Goal: Information Seeking & Learning: Learn about a topic

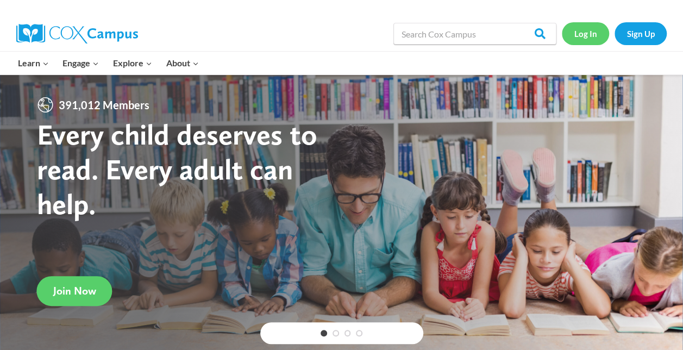
click at [575, 36] on link "Log In" at bounding box center [585, 33] width 47 height 22
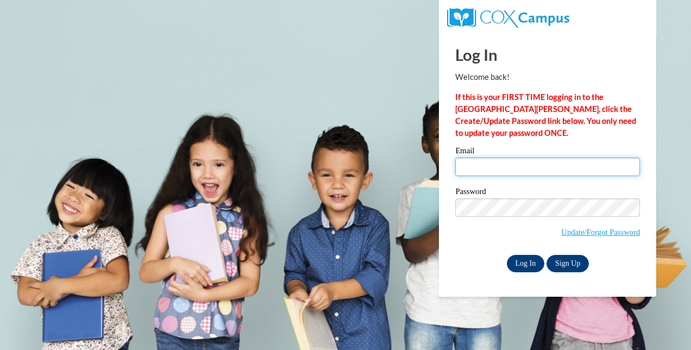
type input "[EMAIL_ADDRESS][DOMAIN_NAME]"
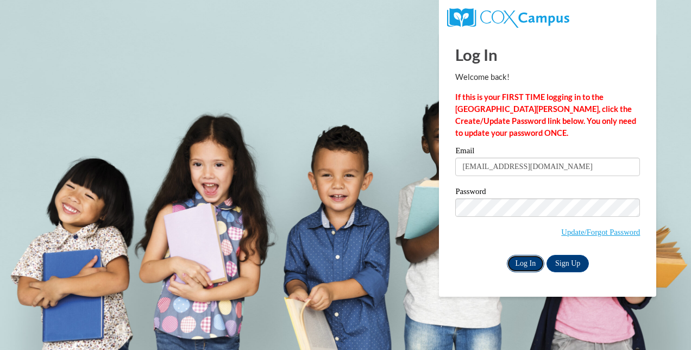
click at [520, 260] on input "Log In" at bounding box center [526, 263] width 38 height 17
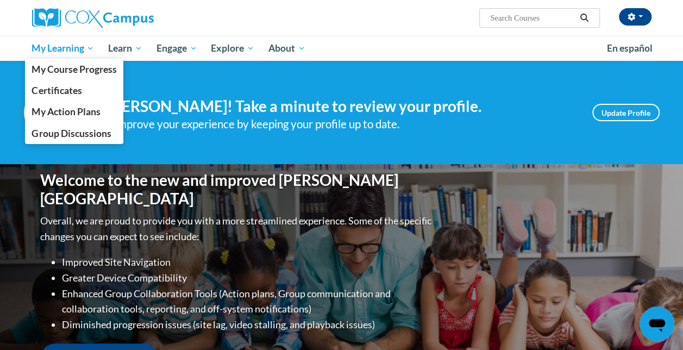
click at [58, 39] on link "My Learning" at bounding box center [63, 48] width 77 height 25
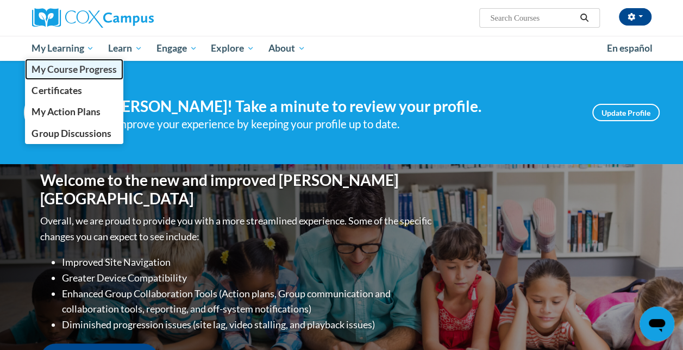
click at [59, 66] on span "My Course Progress" at bounding box center [74, 69] width 85 height 11
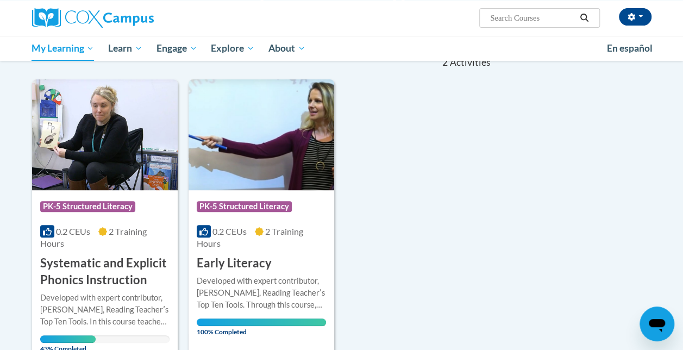
scroll to position [58, 0]
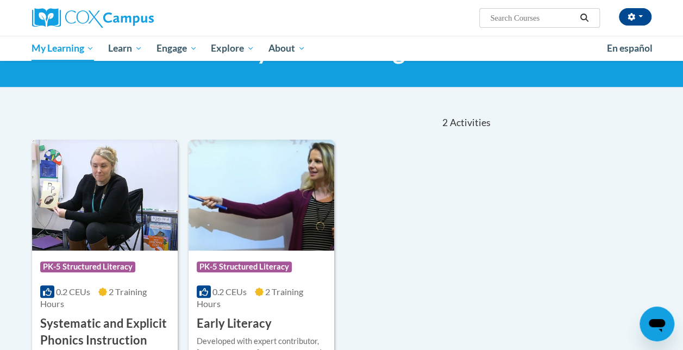
click at [121, 189] on img at bounding box center [105, 195] width 146 height 111
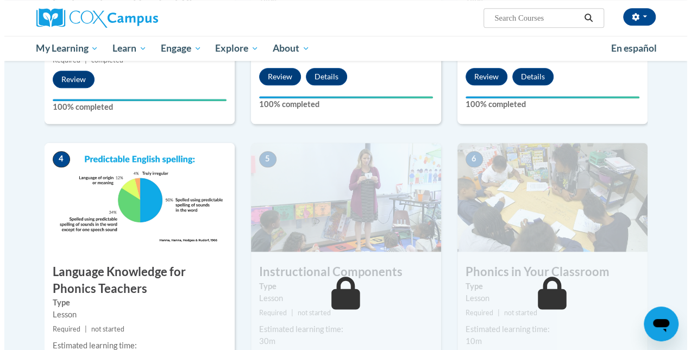
scroll to position [532, 0]
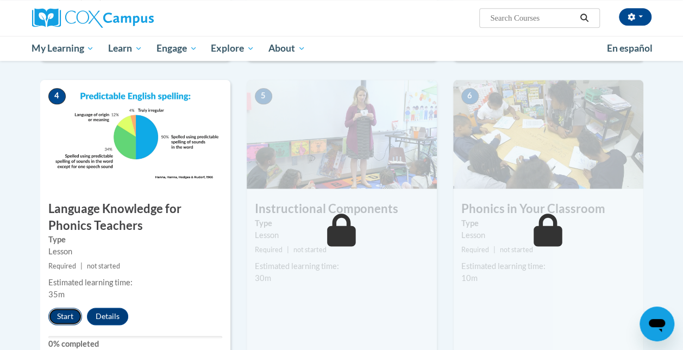
click at [69, 311] on button "Start" at bounding box center [65, 316] width 34 height 17
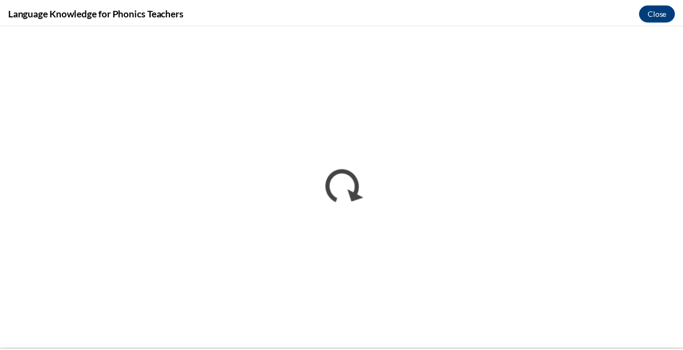
scroll to position [0, 0]
